Goal: Task Accomplishment & Management: Use online tool/utility

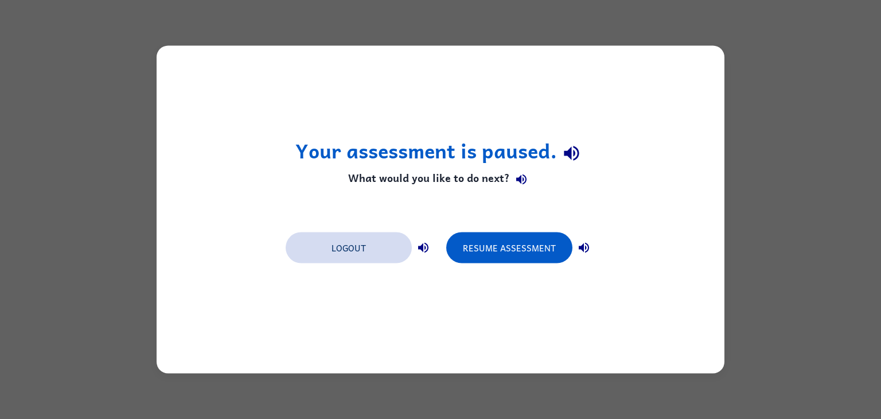
click at [362, 251] on button "Logout" at bounding box center [349, 247] width 126 height 31
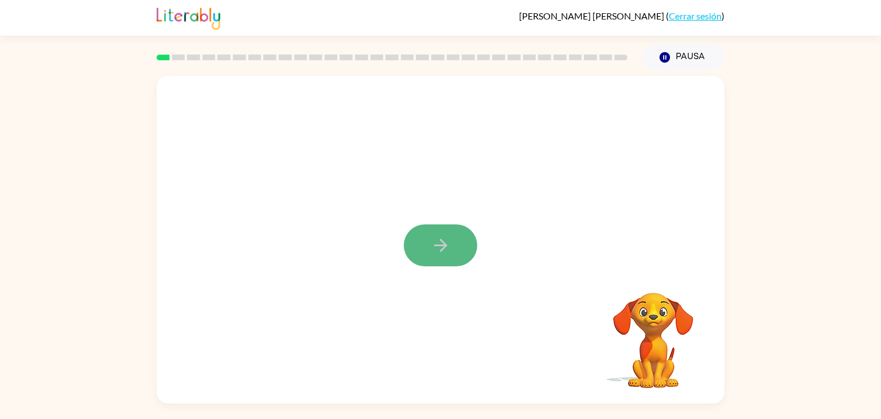
click at [447, 256] on button "button" at bounding box center [440, 245] width 73 height 42
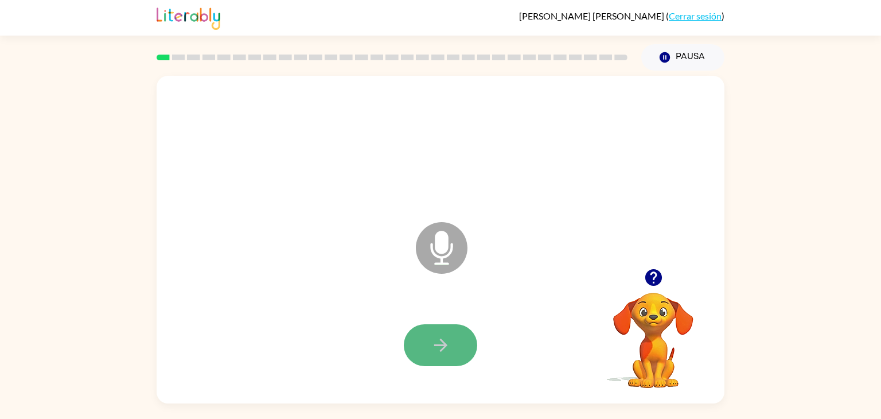
click at [438, 335] on icon "button" at bounding box center [441, 345] width 20 height 20
click at [452, 345] on button "button" at bounding box center [440, 345] width 73 height 42
click at [477, 331] on div at bounding box center [440, 345] width 73 height 42
click at [458, 346] on button "button" at bounding box center [440, 345] width 73 height 42
click at [439, 349] on icon "button" at bounding box center [441, 345] width 20 height 20
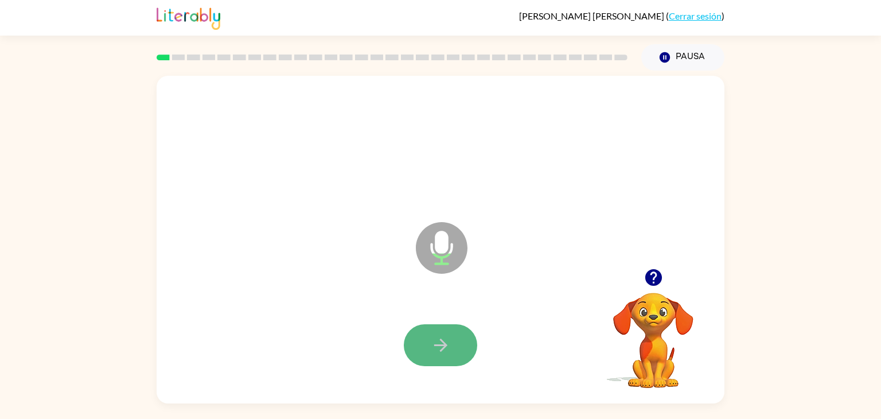
click at [426, 358] on button "button" at bounding box center [440, 345] width 73 height 42
click at [416, 324] on div at bounding box center [440, 345] width 73 height 42
click at [447, 382] on div at bounding box center [440, 345] width 545 height 94
click at [445, 356] on button "button" at bounding box center [440, 345] width 73 height 42
click at [444, 354] on icon "button" at bounding box center [441, 345] width 20 height 20
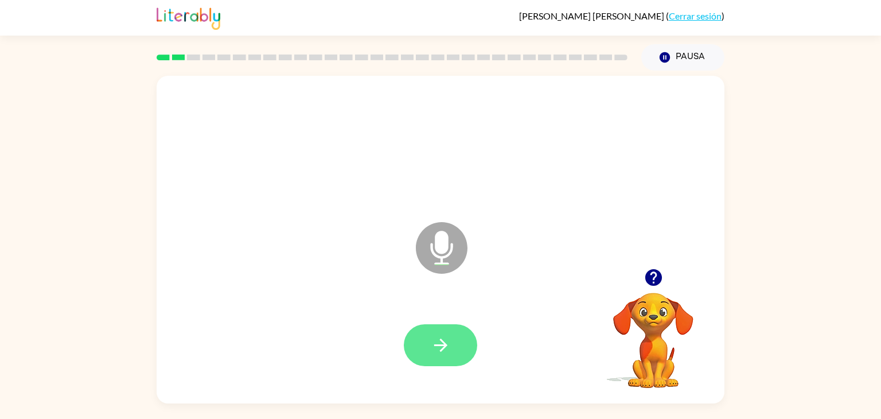
click at [431, 346] on icon "button" at bounding box center [441, 345] width 20 height 20
click at [435, 352] on icon "button" at bounding box center [441, 345] width 20 height 20
click at [447, 333] on button "button" at bounding box center [440, 345] width 73 height 42
click at [454, 342] on button "button" at bounding box center [440, 345] width 73 height 42
click at [434, 340] on icon "button" at bounding box center [441, 345] width 20 height 20
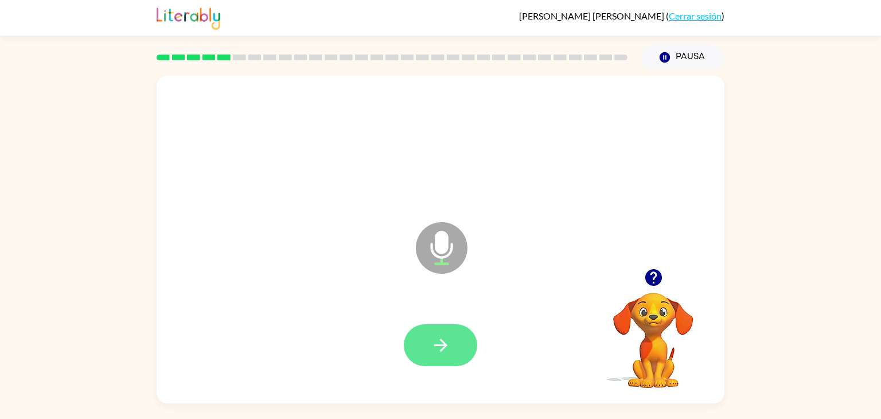
click at [445, 341] on icon "button" at bounding box center [441, 345] width 20 height 20
click at [451, 338] on button "button" at bounding box center [440, 345] width 73 height 42
click at [444, 333] on button "button" at bounding box center [440, 345] width 73 height 42
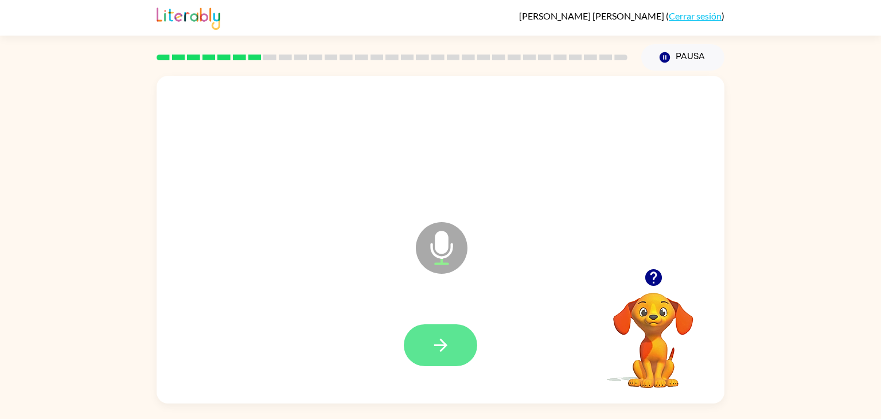
click at [452, 347] on button "button" at bounding box center [440, 345] width 73 height 42
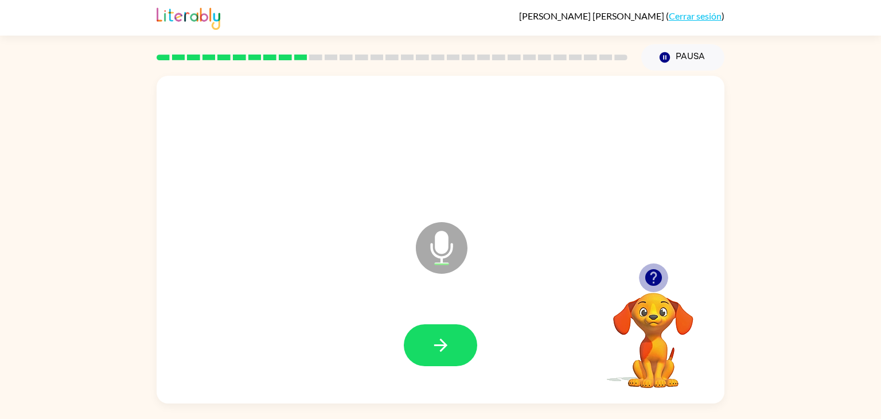
click at [647, 274] on icon "button" at bounding box center [653, 277] width 17 height 17
click at [461, 337] on button "button" at bounding box center [440, 345] width 73 height 42
click at [450, 338] on button "button" at bounding box center [440, 345] width 73 height 42
click at [639, 276] on button "button" at bounding box center [653, 277] width 29 height 29
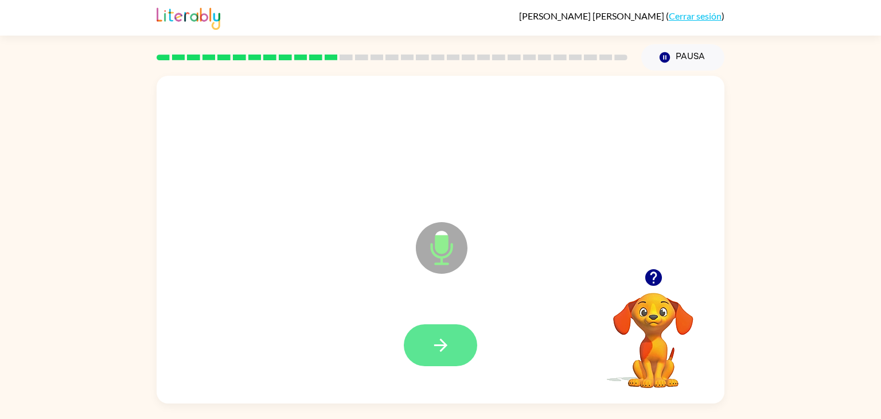
click at [468, 348] on button "button" at bounding box center [440, 345] width 73 height 42
click at [450, 361] on button "button" at bounding box center [440, 345] width 73 height 42
click at [451, 342] on button "button" at bounding box center [440, 345] width 73 height 42
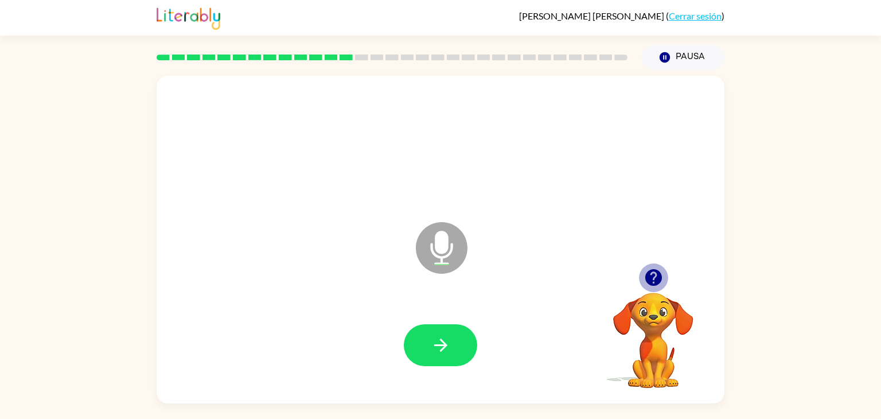
click at [645, 283] on icon "button" at bounding box center [653, 277] width 20 height 20
click at [463, 353] on button "button" at bounding box center [440, 345] width 73 height 42
click at [414, 369] on div at bounding box center [440, 345] width 545 height 94
click at [424, 346] on button "button" at bounding box center [440, 345] width 73 height 42
drag, startPoint x: 444, startPoint y: 342, endPoint x: 456, endPoint y: 339, distance: 12.8
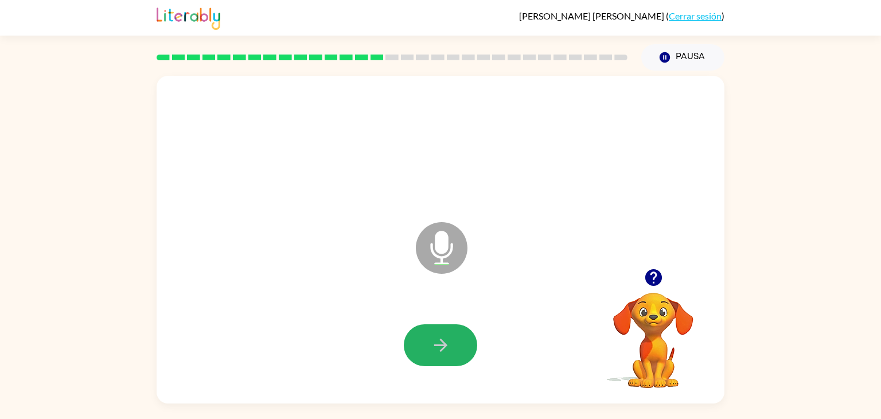
click at [456, 339] on button "button" at bounding box center [440, 345] width 73 height 42
click at [407, 352] on button "button" at bounding box center [440, 345] width 73 height 42
click at [424, 340] on button "button" at bounding box center [440, 345] width 73 height 42
click at [439, 349] on icon "button" at bounding box center [441, 345] width 20 height 20
click at [428, 358] on button "button" at bounding box center [440, 345] width 73 height 42
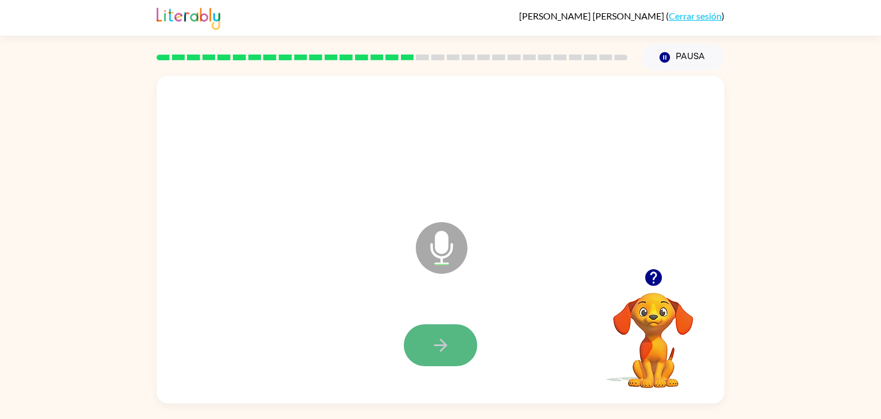
click at [461, 339] on button "button" at bounding box center [440, 345] width 73 height 42
click at [455, 377] on div at bounding box center [440, 345] width 545 height 94
click at [447, 363] on button "button" at bounding box center [440, 345] width 73 height 42
click at [446, 349] on icon "button" at bounding box center [441, 345] width 20 height 20
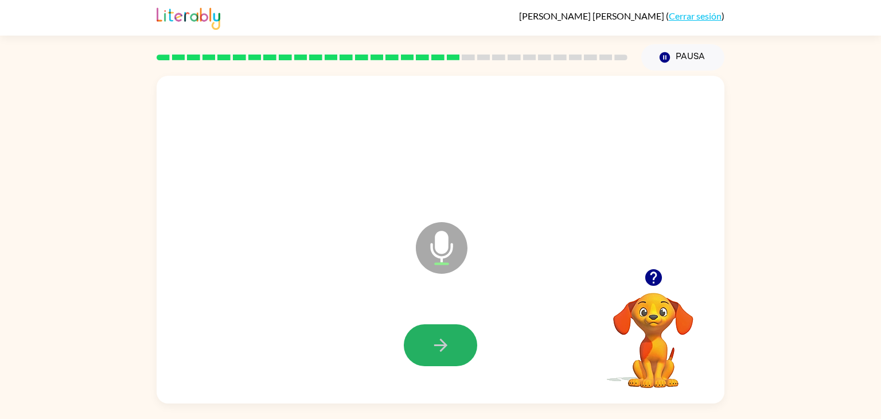
click at [446, 349] on icon "button" at bounding box center [441, 345] width 20 height 20
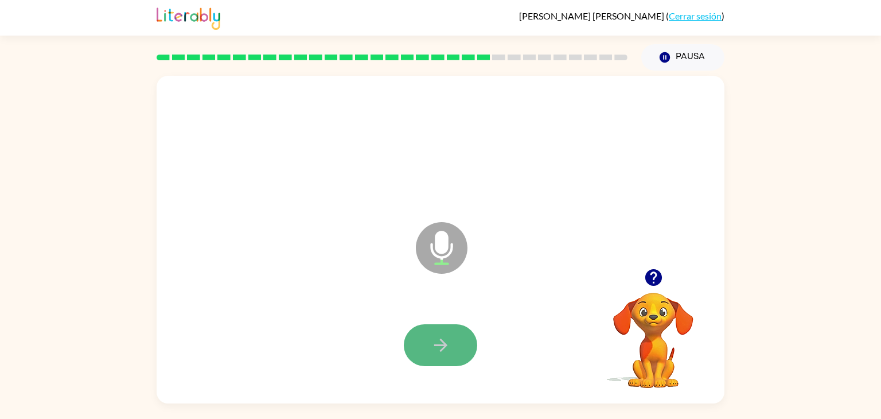
click at [450, 356] on button "button" at bounding box center [440, 345] width 73 height 42
drag, startPoint x: 450, startPoint y: 356, endPoint x: 403, endPoint y: 349, distance: 47.6
click at [403, 349] on div at bounding box center [440, 345] width 545 height 94
click at [415, 361] on button "button" at bounding box center [440, 345] width 73 height 42
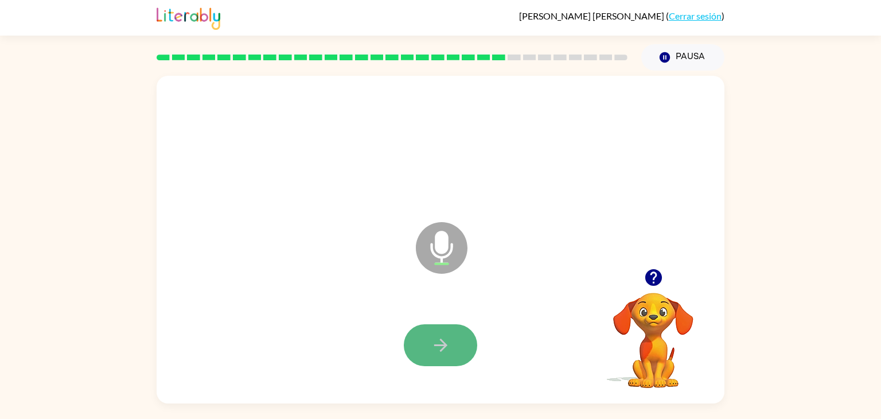
click at [428, 358] on button "button" at bounding box center [440, 345] width 73 height 42
click at [466, 330] on button "button" at bounding box center [440, 345] width 73 height 42
click at [655, 287] on button "button" at bounding box center [653, 277] width 29 height 29
click at [431, 339] on icon "button" at bounding box center [441, 345] width 20 height 20
